Goal: Task Accomplishment & Management: Use online tool/utility

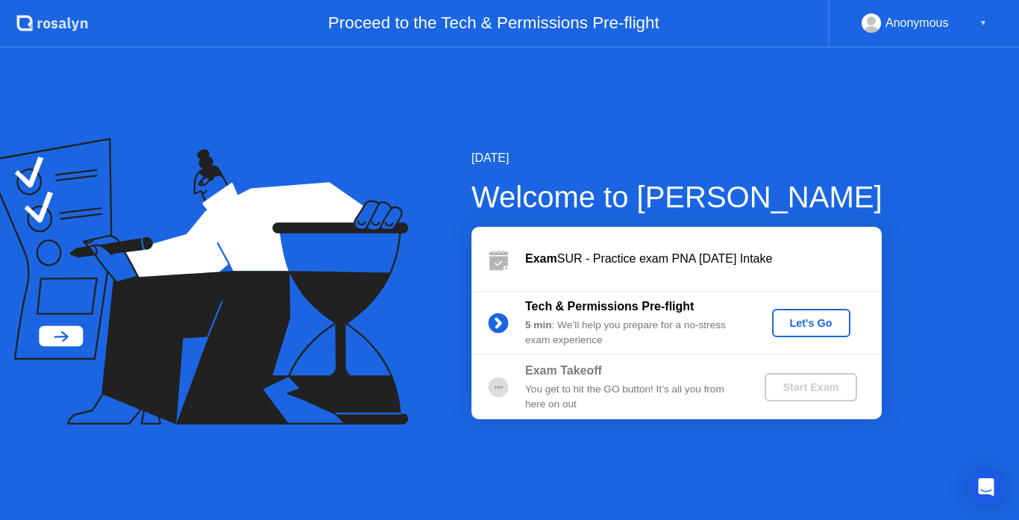
click at [799, 321] on div "Let's Go" at bounding box center [811, 323] width 66 height 12
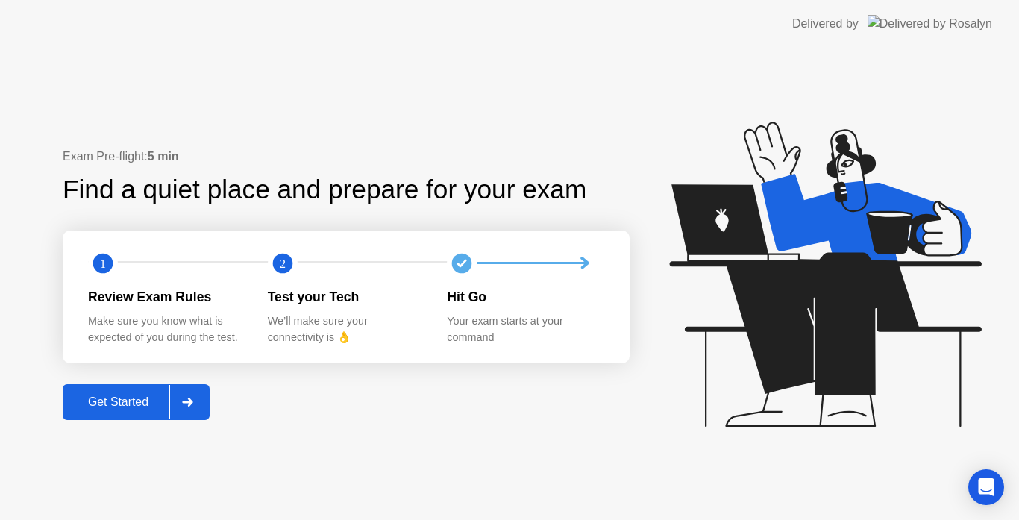
click at [83, 404] on div "Get Started" at bounding box center [118, 401] width 102 height 13
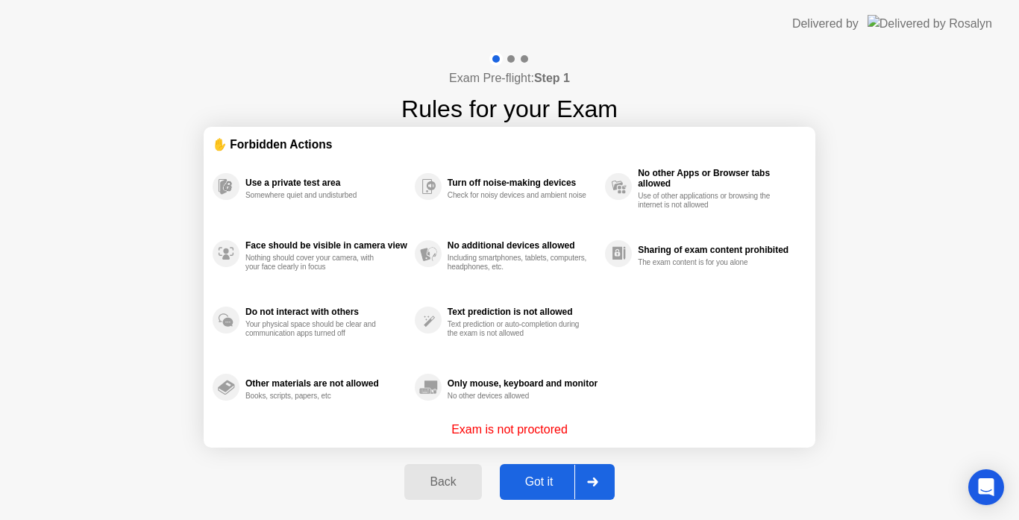
click at [539, 475] on div "Got it" at bounding box center [539, 481] width 70 height 13
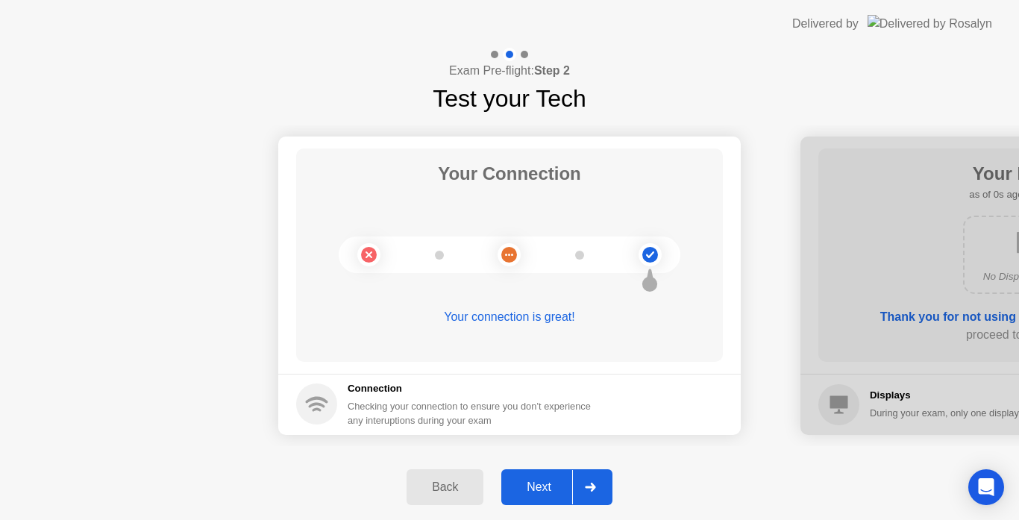
click at [553, 484] on div "Next" at bounding box center [539, 486] width 66 height 13
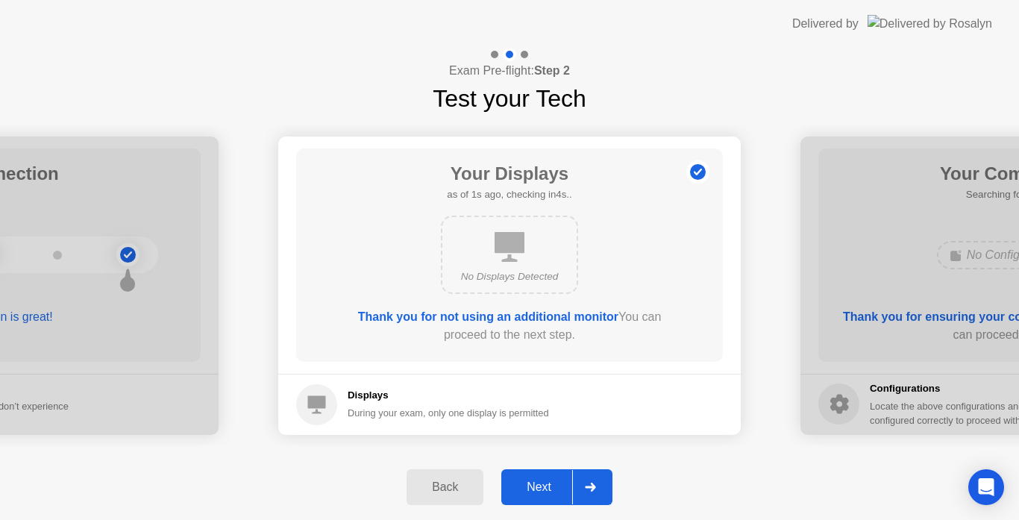
click at [553, 484] on div "Next" at bounding box center [539, 486] width 66 height 13
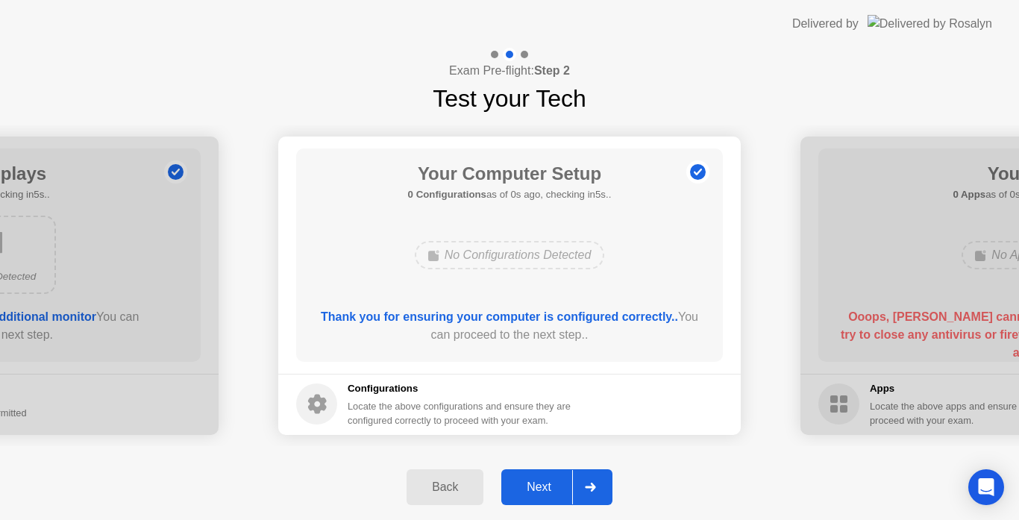
click at [553, 484] on div "Next" at bounding box center [539, 486] width 66 height 13
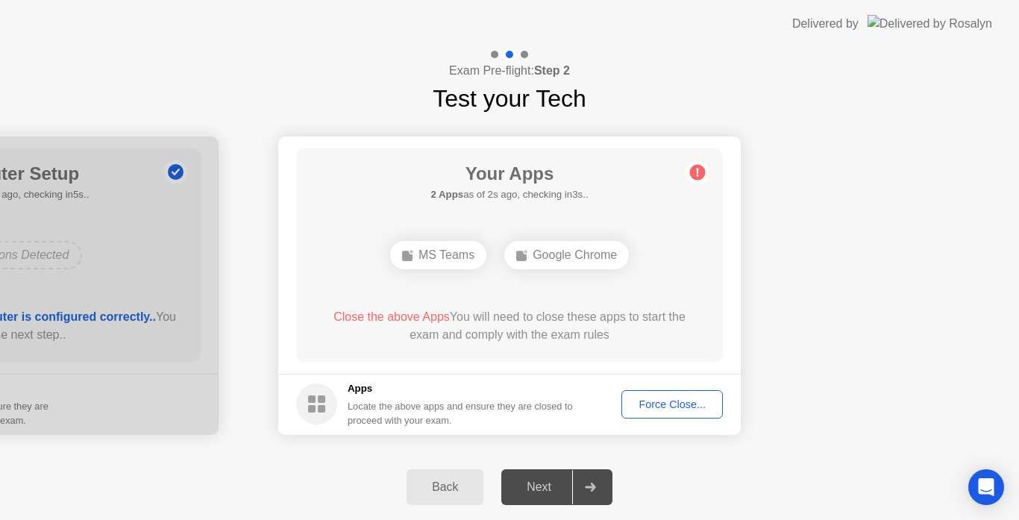
click at [654, 362] on main "Your Apps 2 Apps as of 2s ago, checking in3s.. MS Teams Google Chrome Close the…" at bounding box center [509, 254] width 462 height 237
click at [677, 404] on div "Force Close..." at bounding box center [671, 404] width 91 height 12
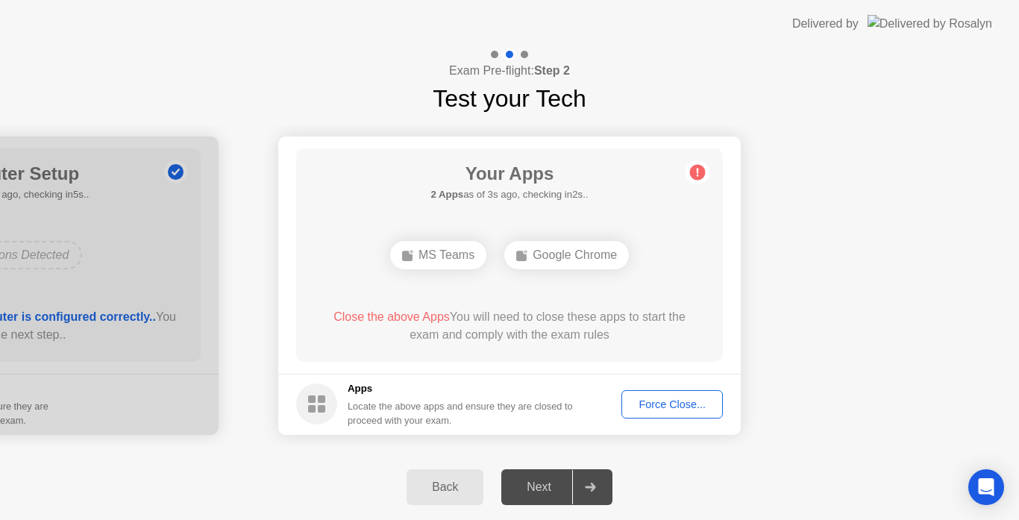
click at [670, 410] on div "Force Close..." at bounding box center [671, 404] width 91 height 12
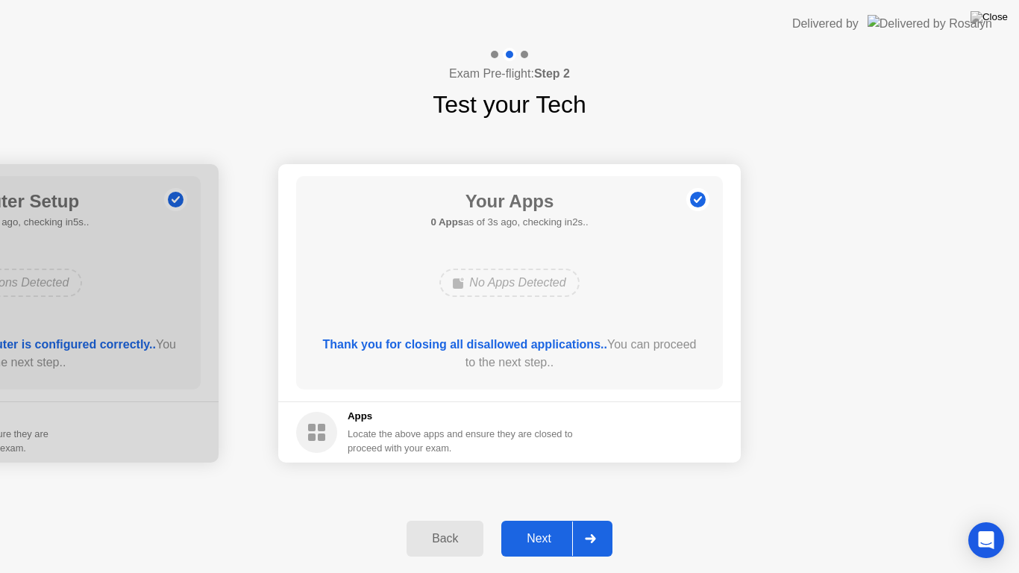
click at [541, 519] on div "Next" at bounding box center [539, 538] width 66 height 13
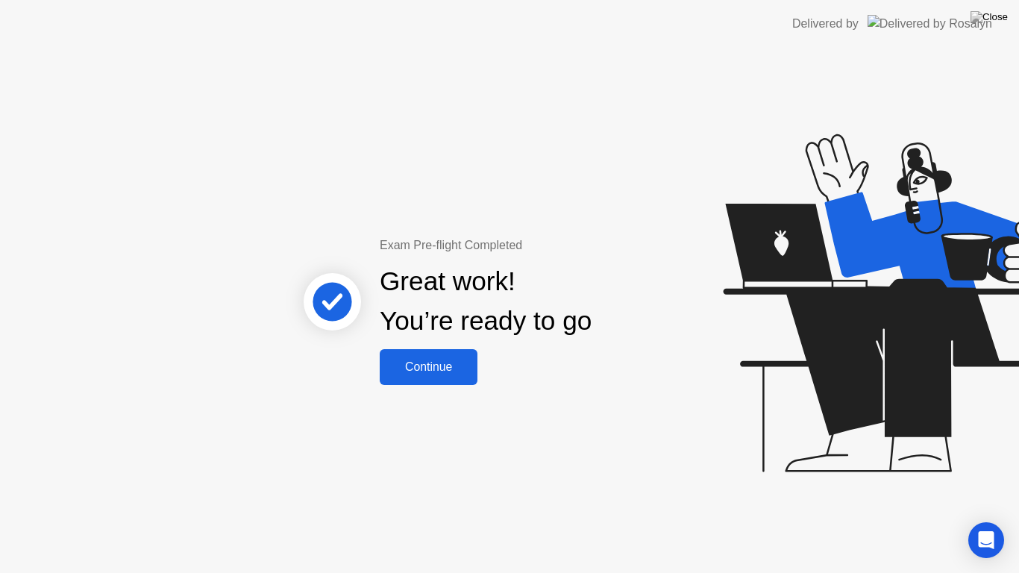
click at [426, 373] on div "Continue" at bounding box center [428, 366] width 89 height 13
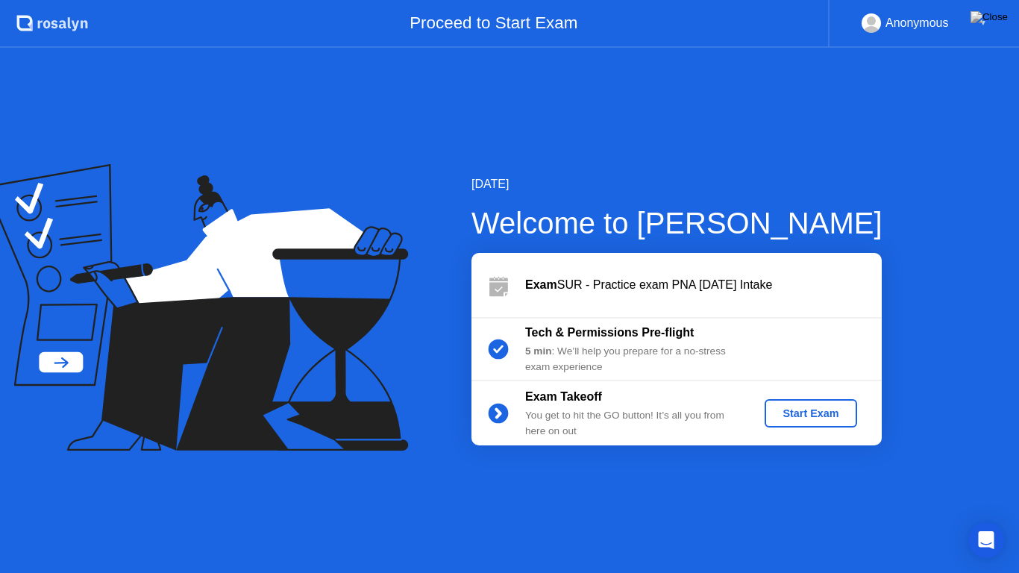
click at [811, 413] on div "Start Exam" at bounding box center [810, 413] width 80 height 12
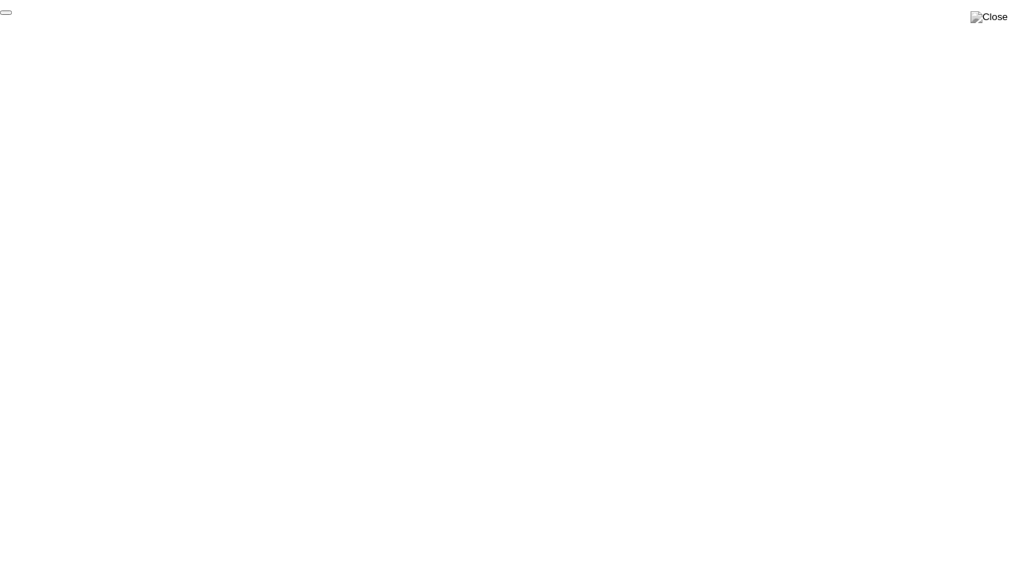
click div "End Proctoring Session"
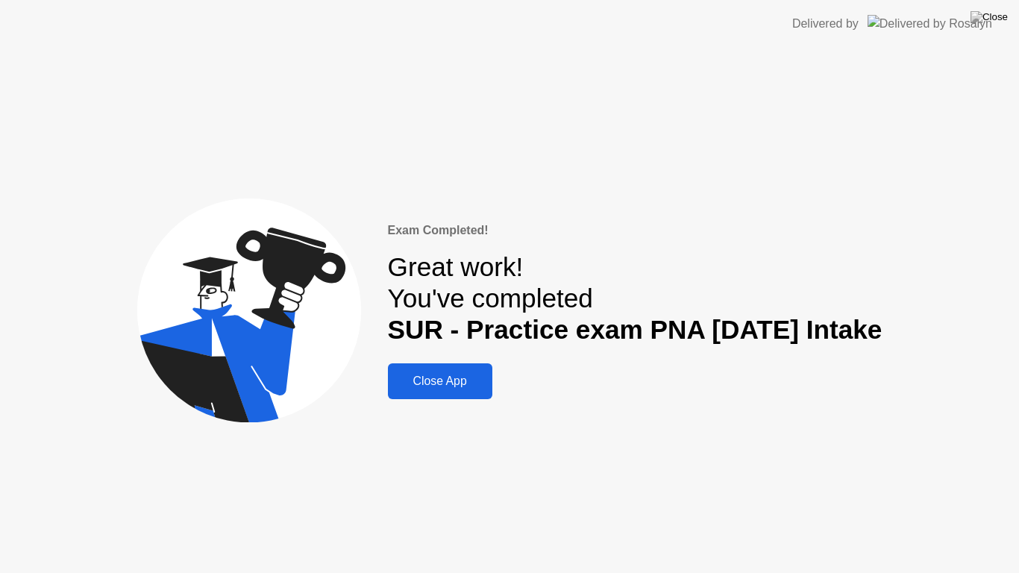
click at [441, 388] on div "Close App" at bounding box center [439, 380] width 95 height 13
